Goal: Task Accomplishment & Management: Use online tool/utility

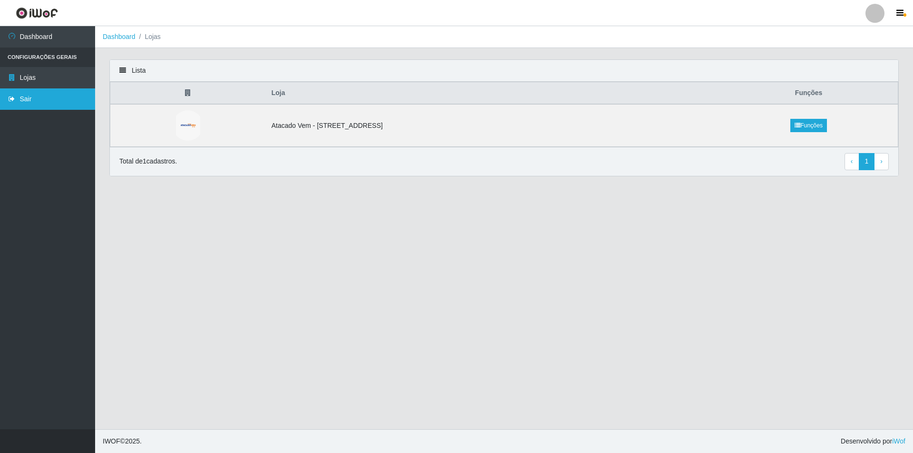
click at [54, 99] on link "Sair" at bounding box center [47, 98] width 95 height 21
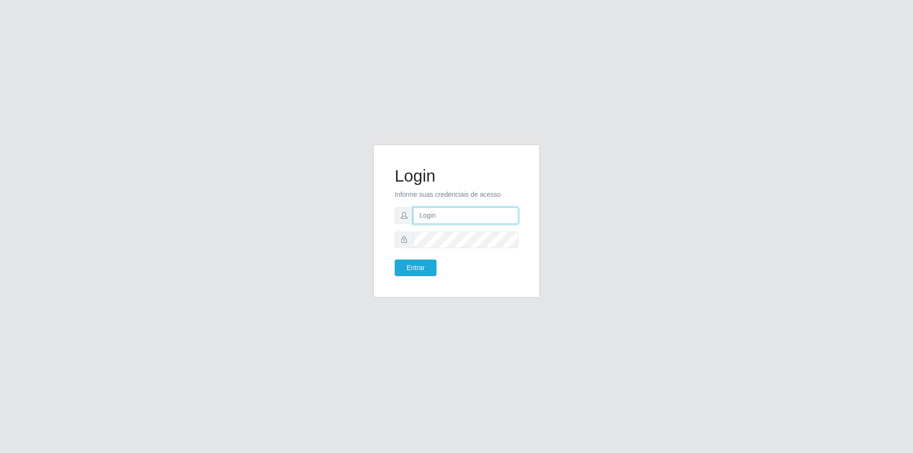
type input "[PERSON_NAME][EMAIL_ADDRESS][DOMAIN_NAME]"
click at [405, 270] on button "Entrar" at bounding box center [416, 268] width 42 height 17
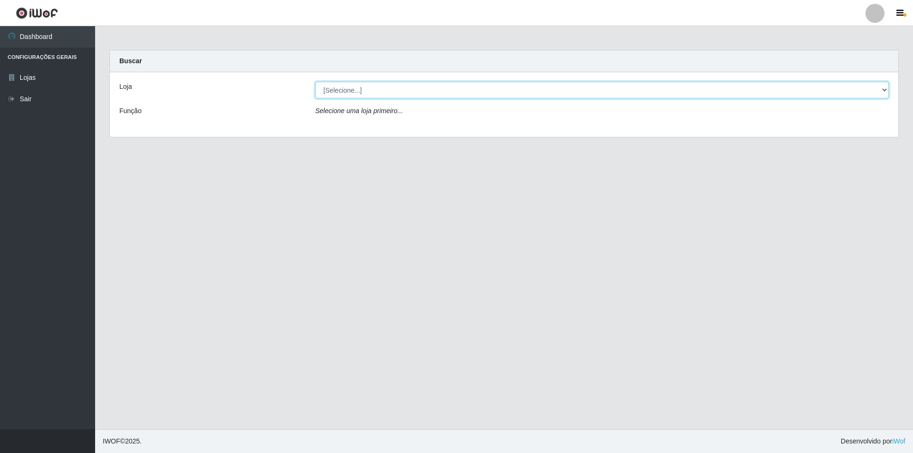
click at [379, 86] on select "[Selecione...] Atacado Vem - [STREET_ADDRESS]" at bounding box center [601, 90] width 573 height 17
select select "461"
click at [315, 82] on select "[Selecione...] Atacado Vem - [STREET_ADDRESS]" at bounding box center [601, 90] width 573 height 17
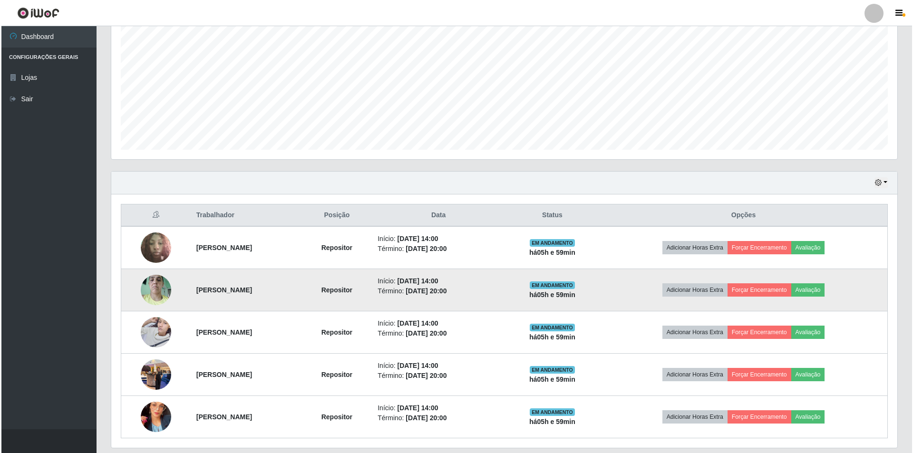
scroll to position [221, 0]
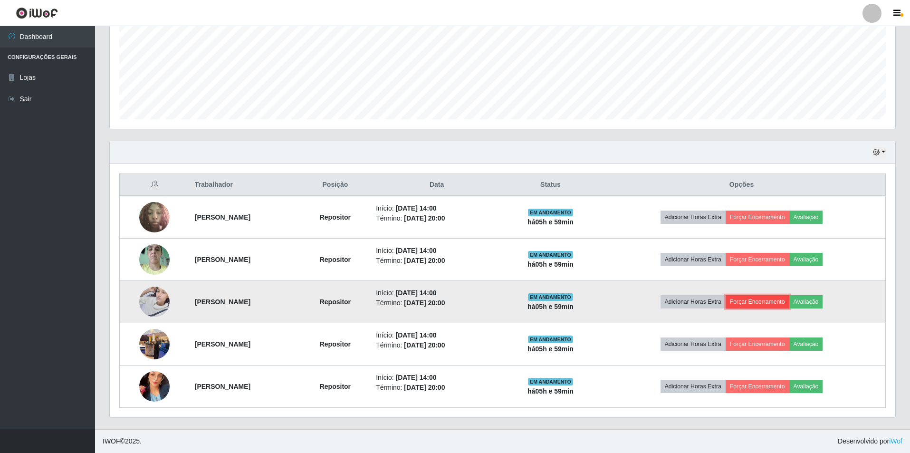
click at [778, 299] on button "Forçar Encerramento" at bounding box center [758, 301] width 64 height 13
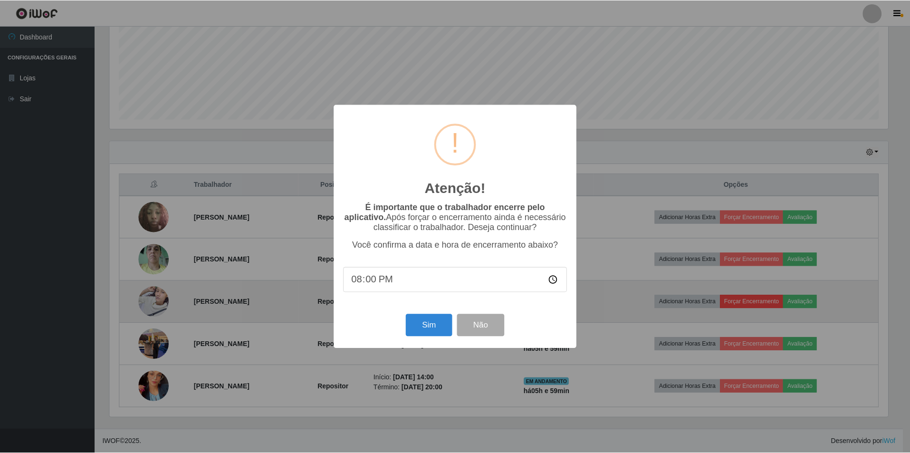
scroll to position [197, 781]
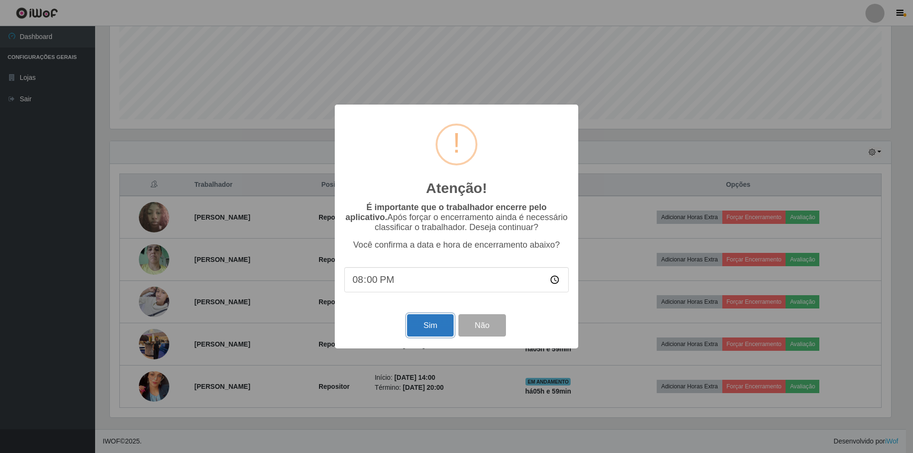
click at [440, 326] on button "Sim" at bounding box center [430, 325] width 46 height 22
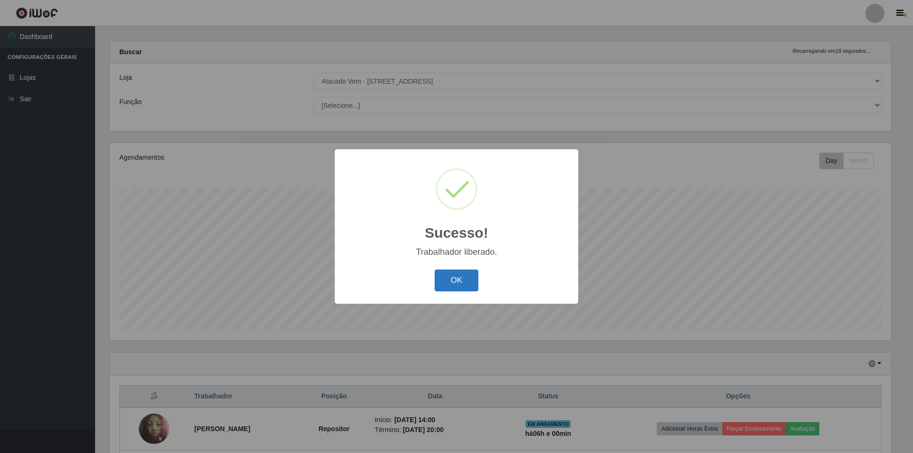
click at [461, 279] on button "OK" at bounding box center [456, 281] width 44 height 22
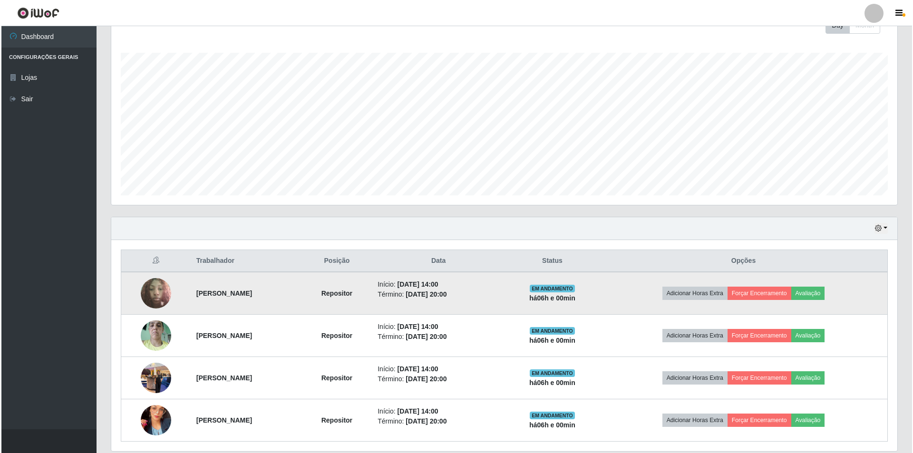
scroll to position [178, 0]
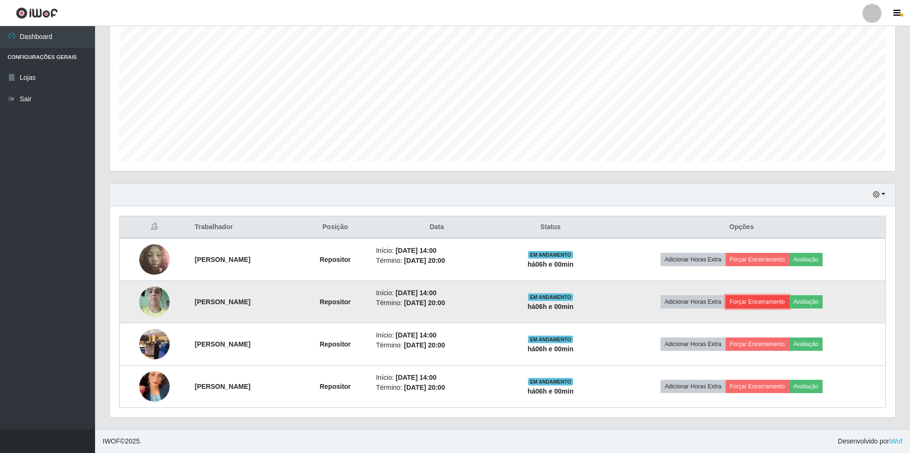
click at [785, 300] on button "Forçar Encerramento" at bounding box center [758, 301] width 64 height 13
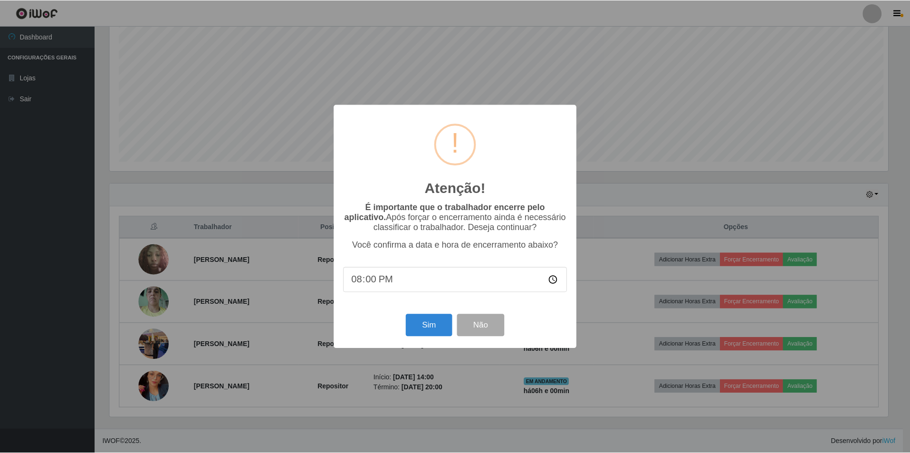
scroll to position [197, 781]
click at [444, 324] on button "Sim" at bounding box center [430, 325] width 46 height 22
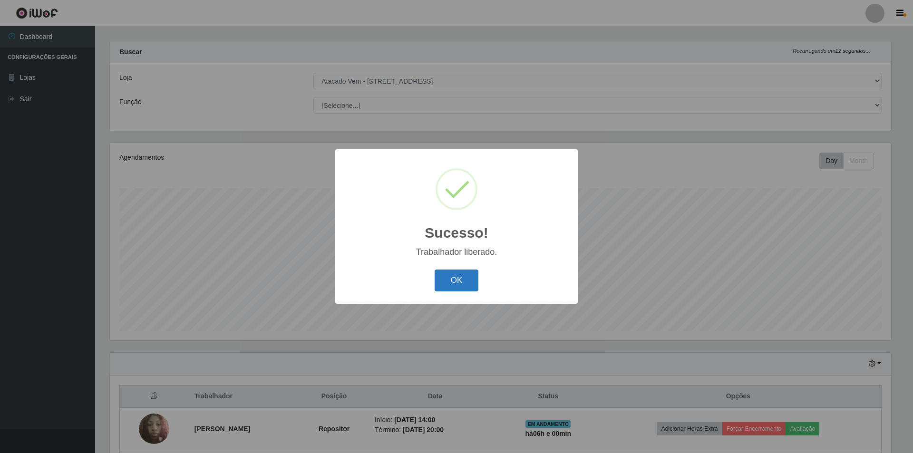
click at [461, 281] on button "OK" at bounding box center [456, 281] width 44 height 22
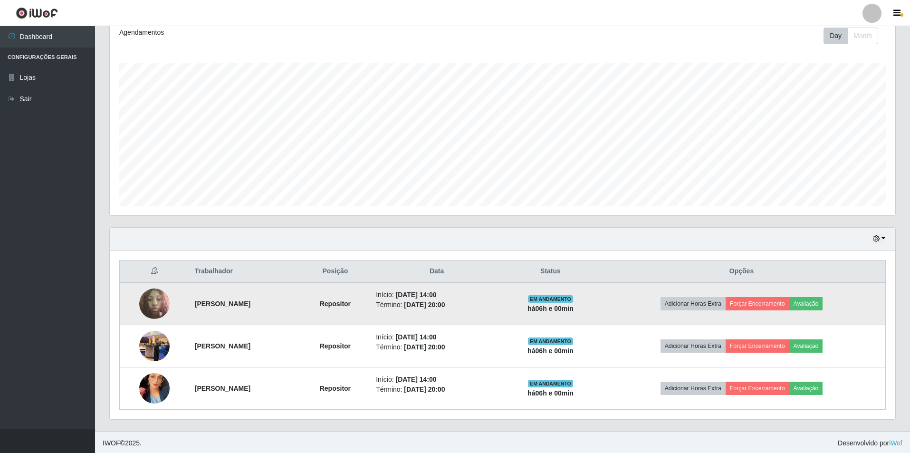
scroll to position [136, 0]
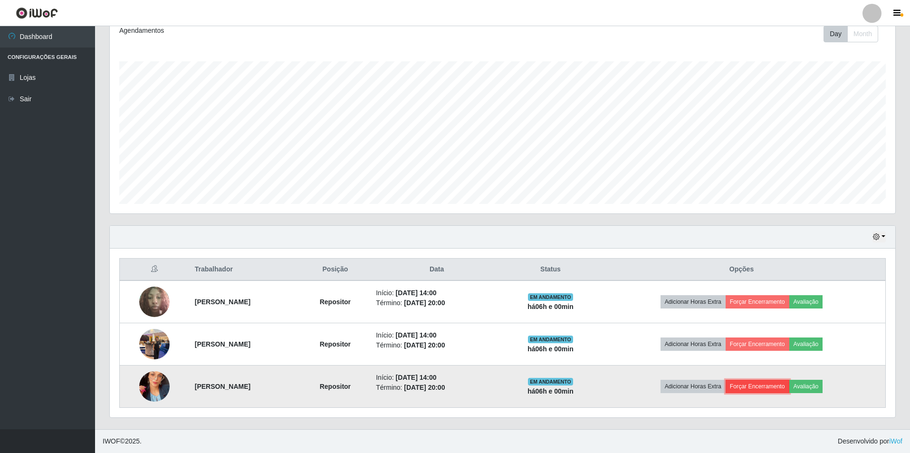
click at [771, 388] on button "Forçar Encerramento" at bounding box center [758, 386] width 64 height 13
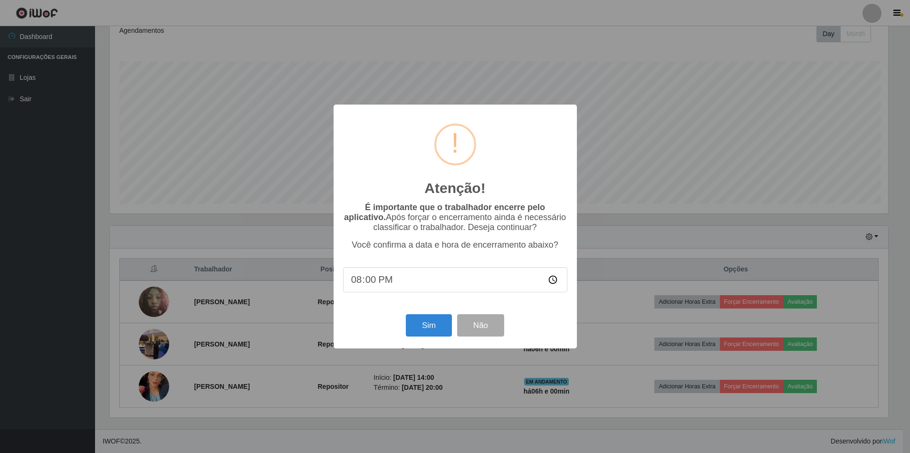
scroll to position [197, 781]
click at [427, 330] on button "Sim" at bounding box center [430, 325] width 46 height 22
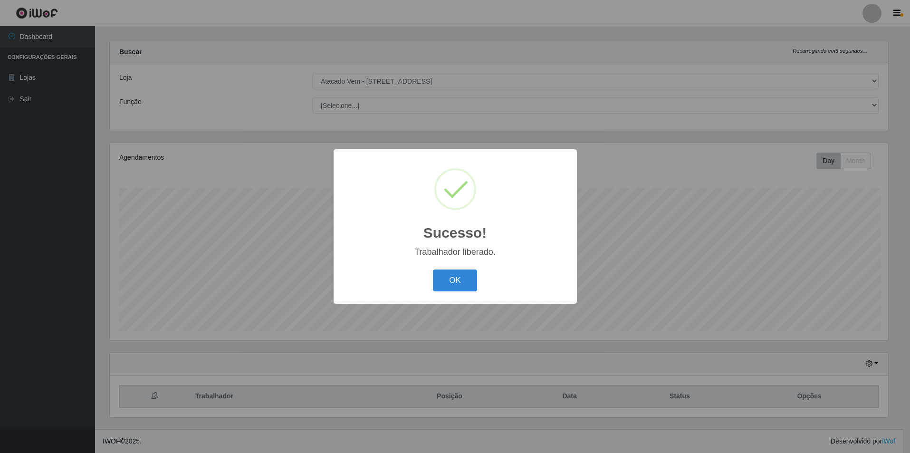
scroll to position [0, 0]
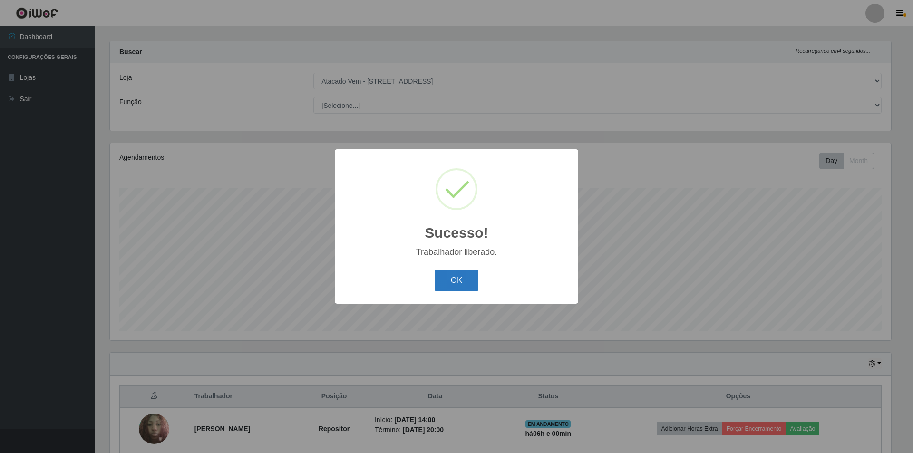
click at [462, 284] on button "OK" at bounding box center [456, 281] width 44 height 22
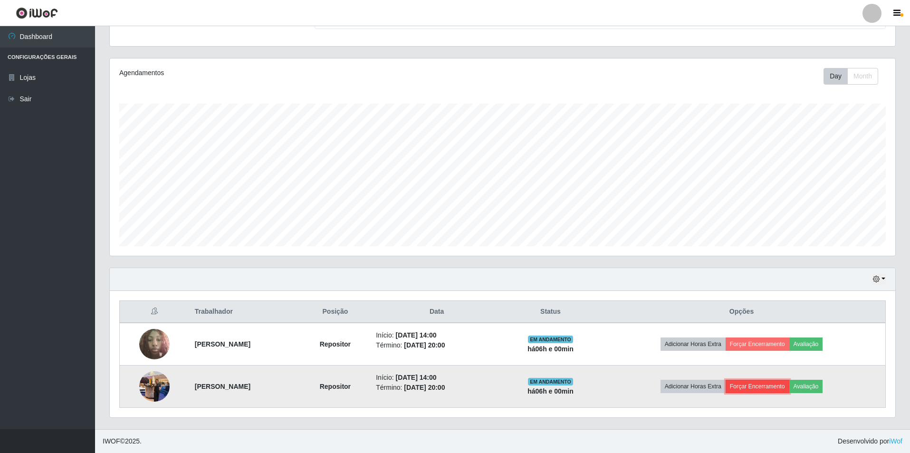
click at [779, 386] on button "Forçar Encerramento" at bounding box center [758, 386] width 64 height 13
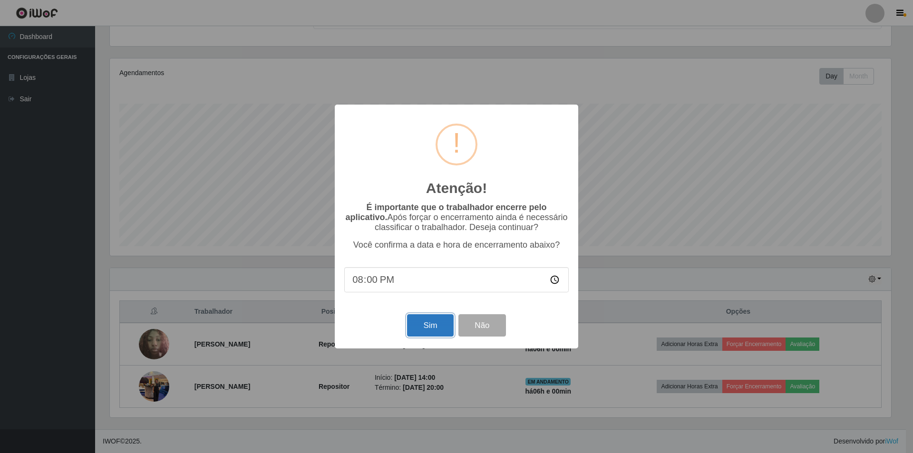
click at [412, 322] on button "Sim" at bounding box center [430, 325] width 46 height 22
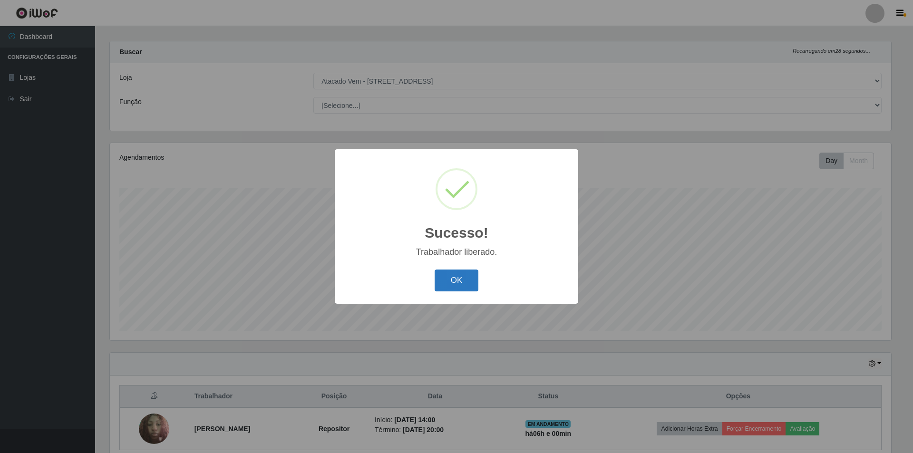
click at [444, 280] on button "OK" at bounding box center [456, 281] width 44 height 22
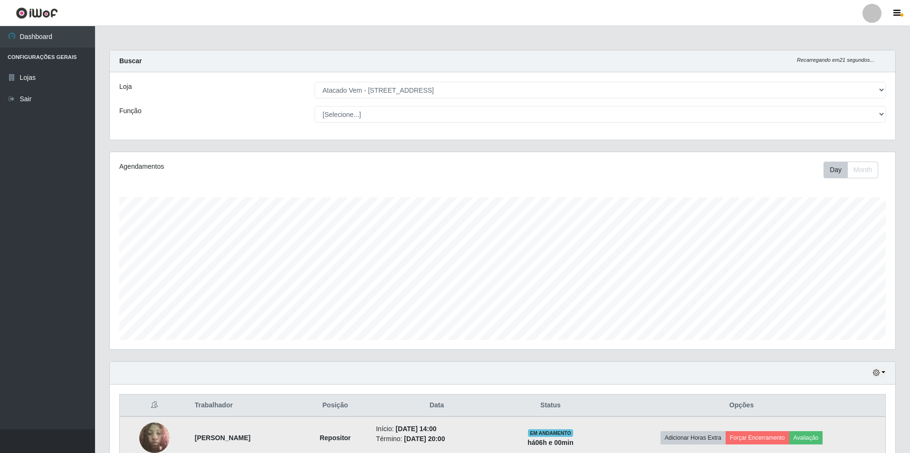
drag, startPoint x: 628, startPoint y: 430, endPoint x: 567, endPoint y: 431, distance: 61.3
click at [555, 434] on td "EM ANDAMENTO há 06 h e 00 min" at bounding box center [550, 437] width 95 height 43
click at [577, 424] on td "EM ANDAMENTO há 06 h e 00 min" at bounding box center [550, 437] width 95 height 43
drag, startPoint x: 625, startPoint y: 428, endPoint x: 617, endPoint y: 437, distance: 11.4
click at [598, 437] on td "EM ANDAMENTO há 06 h e 00 min" at bounding box center [550, 437] width 95 height 43
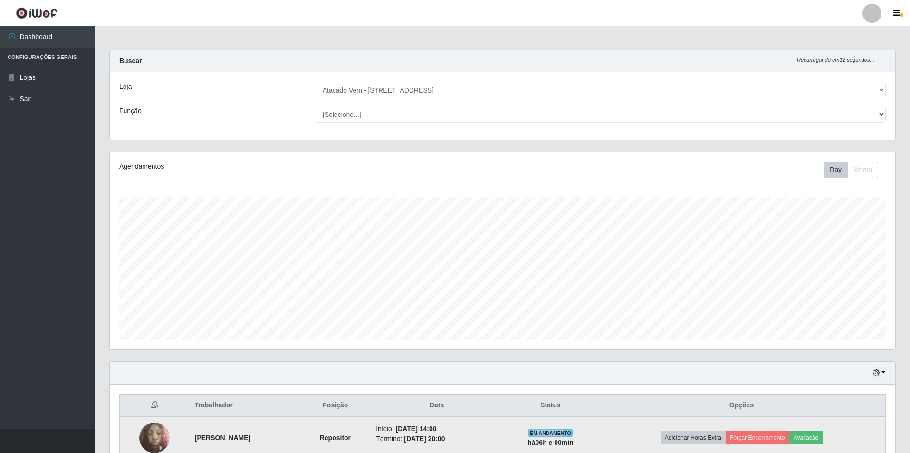
drag, startPoint x: 581, startPoint y: 434, endPoint x: 646, endPoint y: 420, distance: 66.2
click at [598, 431] on td "EM ANDAMENTO há 06 h e 00 min" at bounding box center [550, 437] width 95 height 43
click at [598, 433] on td "EM ANDAMENTO há 06 h e 00 min" at bounding box center [550, 437] width 95 height 43
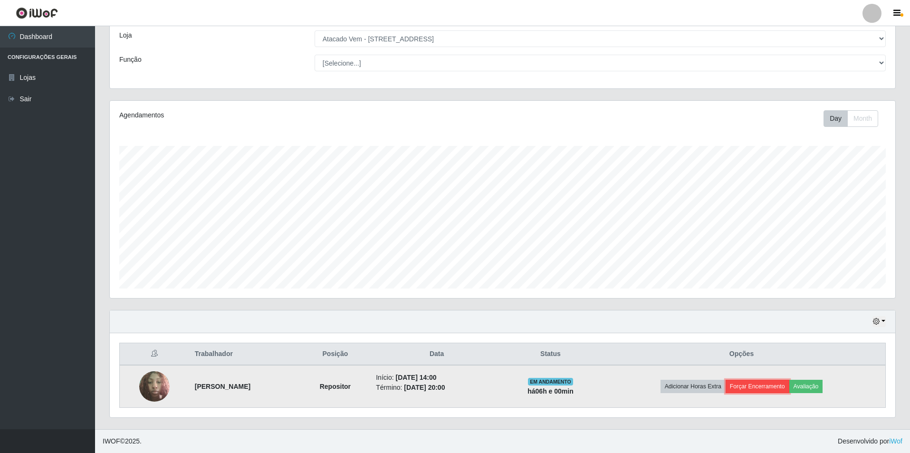
click at [785, 383] on button "Forçar Encerramento" at bounding box center [758, 386] width 64 height 13
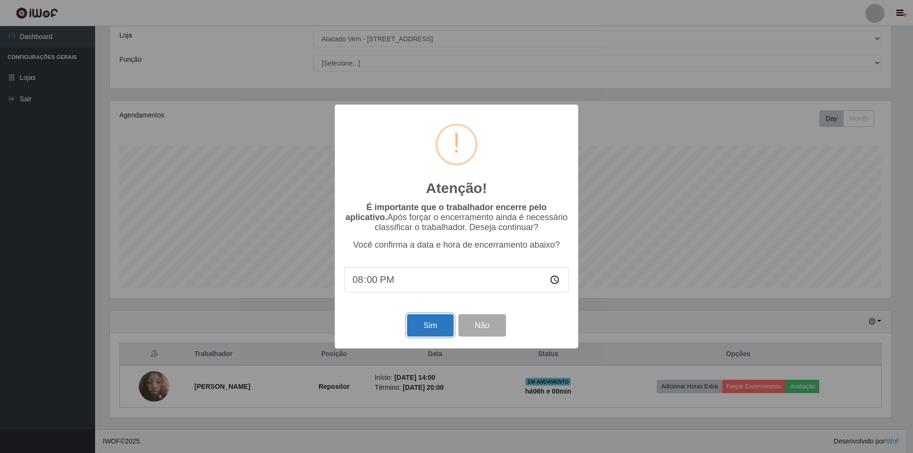
click at [419, 332] on button "Sim" at bounding box center [430, 325] width 46 height 22
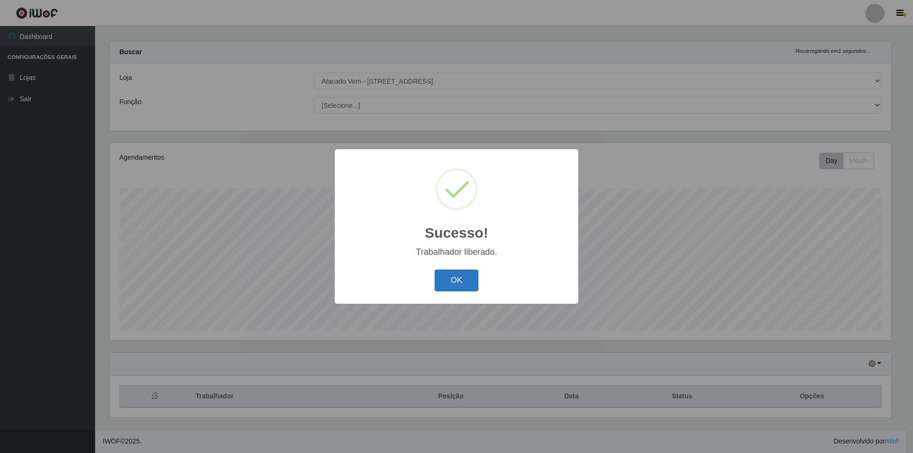
click at [455, 273] on button "OK" at bounding box center [456, 281] width 44 height 22
